Goal: Task Accomplishment & Management: Manage account settings

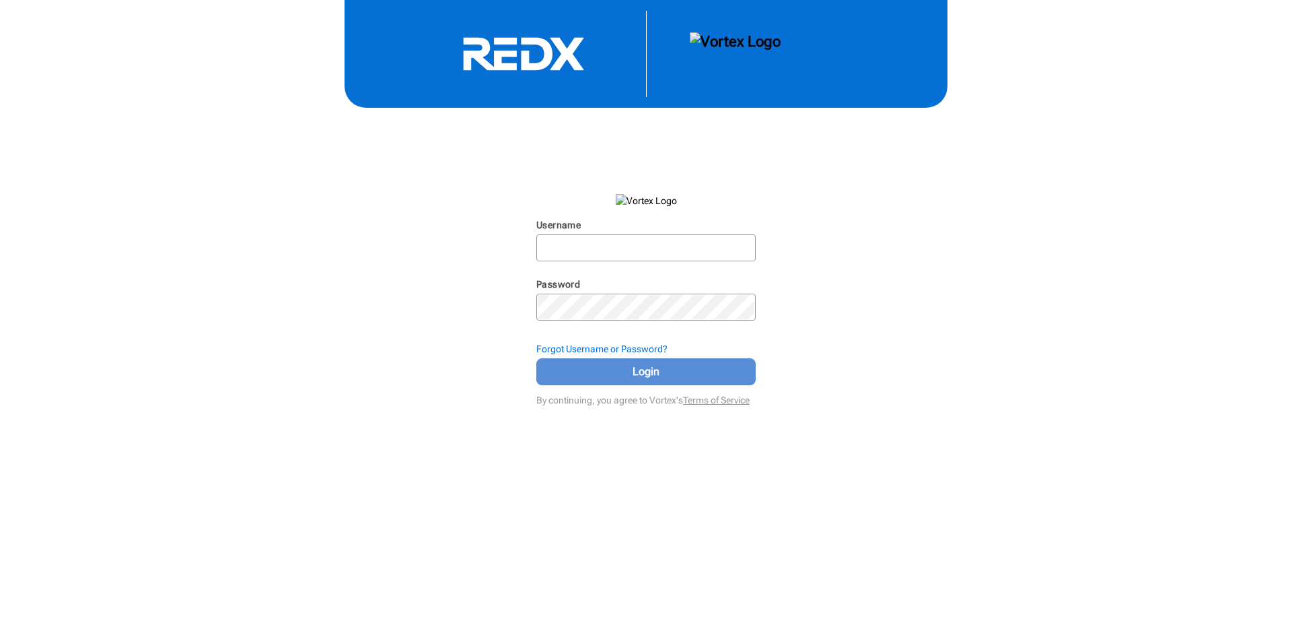
type input "[EMAIL_ADDRESS][DOMAIN_NAME]"
click at [617, 372] on span "Login" at bounding box center [646, 371] width 186 height 16
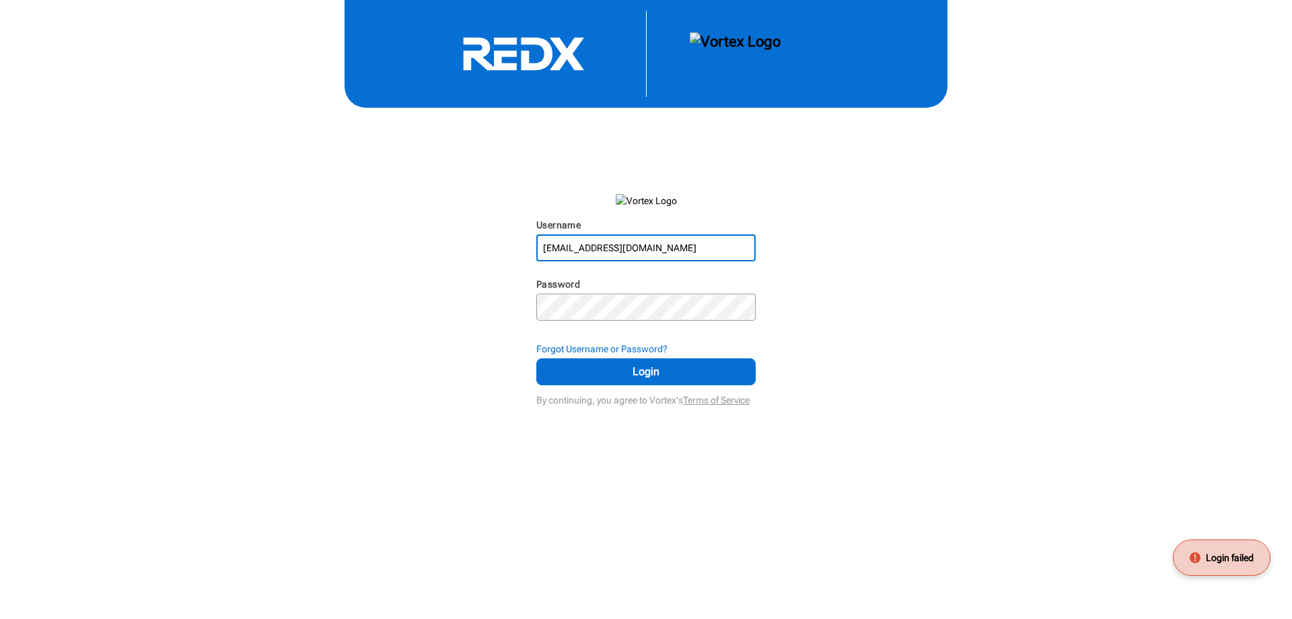
click at [657, 242] on input "[EMAIL_ADDRESS][DOMAIN_NAME]" at bounding box center [646, 248] width 217 height 24
click at [891, 256] on div "Username [PERSON_NAME][EMAIL_ADDRESS][DOMAIN_NAME] N/A Password N/A Forgot User…" at bounding box center [646, 204] width 1292 height 409
click at [655, 246] on input "[EMAIL_ADDRESS][DOMAIN_NAME]" at bounding box center [646, 248] width 217 height 24
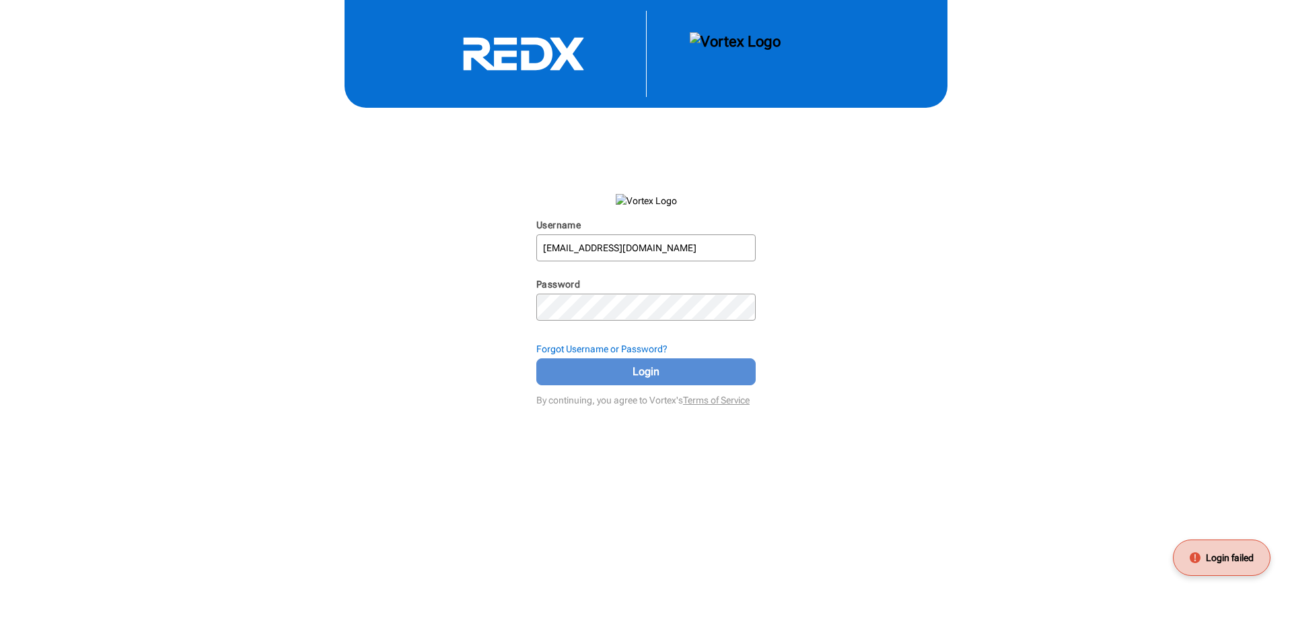
click at [597, 370] on span "Login" at bounding box center [646, 371] width 186 height 16
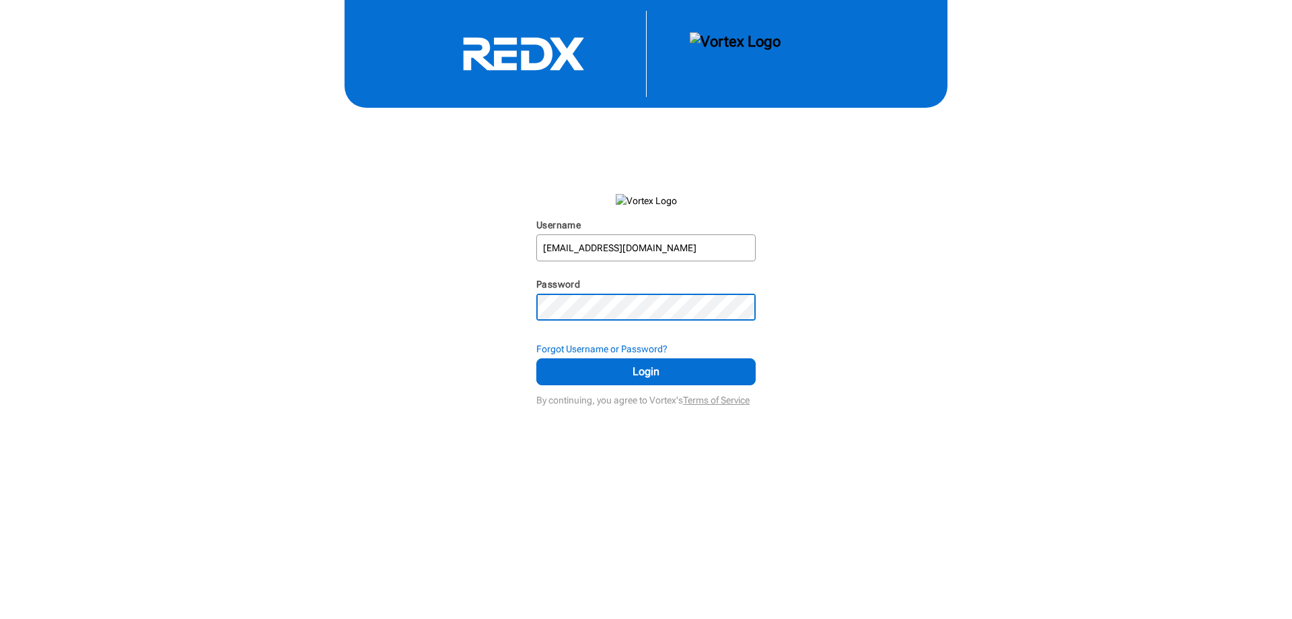
click at [454, 301] on div "Username [PERSON_NAME][EMAIL_ADDRESS][DOMAIN_NAME] N/A Password N/A Forgot User…" at bounding box center [646, 204] width 1292 height 409
drag, startPoint x: 347, startPoint y: 362, endPoint x: 405, endPoint y: 367, distance: 58.1
click at [347, 362] on div "Username [PERSON_NAME][EMAIL_ADDRESS][DOMAIN_NAME] N/A Password N/A Forgot User…" at bounding box center [646, 204] width 1292 height 409
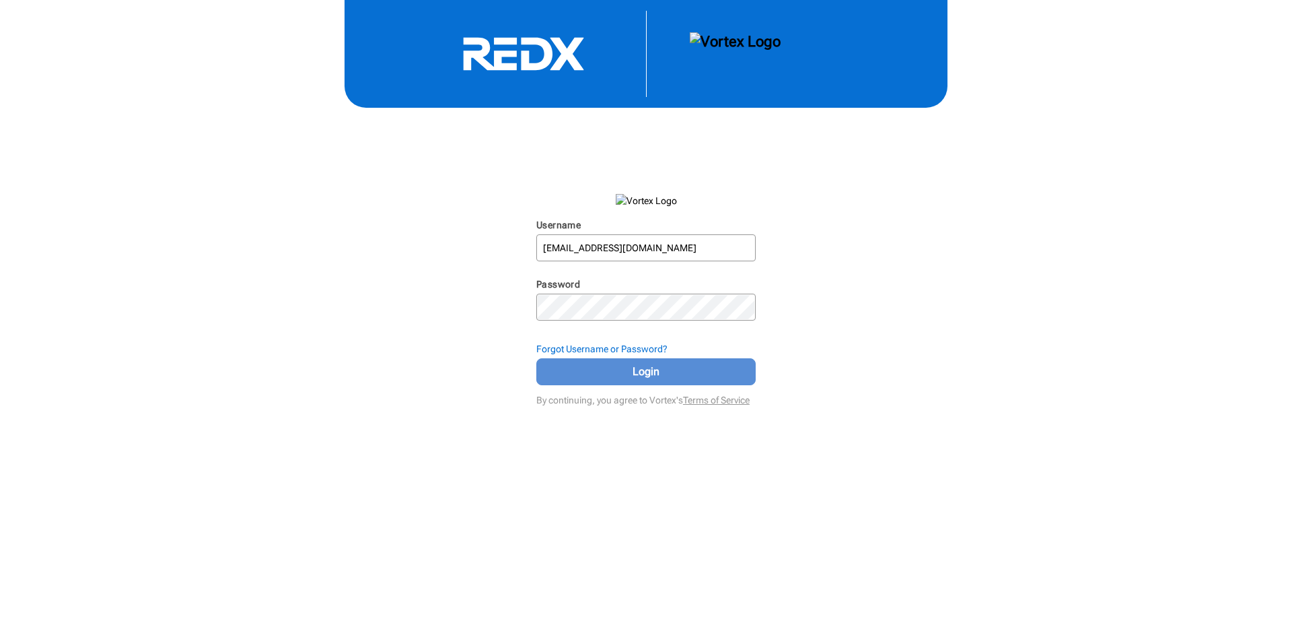
click at [562, 373] on span "Login" at bounding box center [646, 371] width 186 height 16
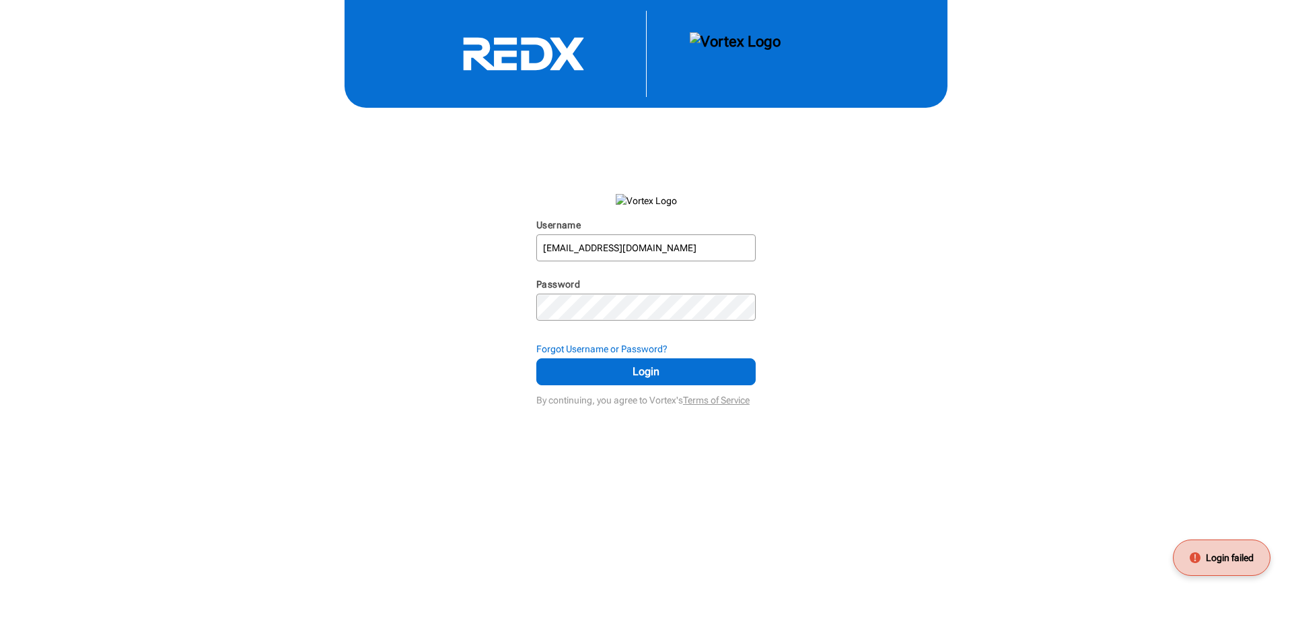
click at [551, 46] on icon at bounding box center [524, 53] width 202 height 35
